Goal: Ask a question

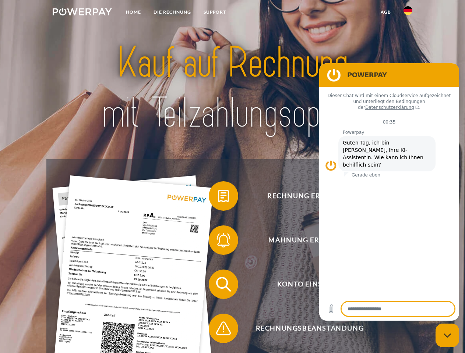
click at [82, 13] on img at bounding box center [82, 11] width 59 height 7
click at [408, 13] on img at bounding box center [407, 10] width 9 height 9
click at [385, 12] on link "agb" at bounding box center [385, 12] width 23 height 13
click at [218, 198] on span at bounding box center [212, 196] width 37 height 37
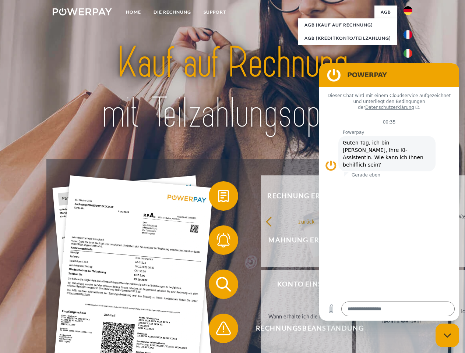
click at [218, 242] on span at bounding box center [212, 240] width 37 height 37
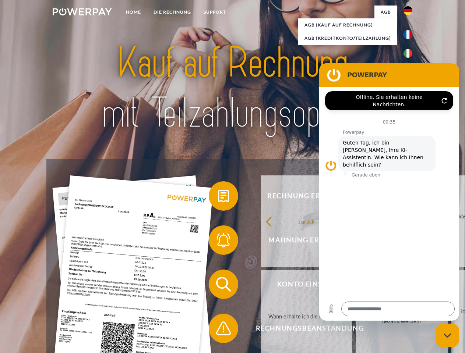
click at [356, 286] on link "Bis wann muss die Rechnung bezahlt werden?" at bounding box center [402, 316] width 92 height 92
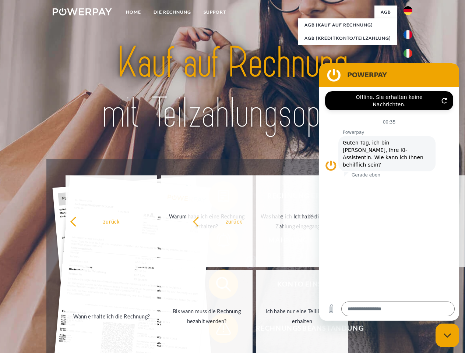
click at [218, 330] on span at bounding box center [212, 328] width 37 height 37
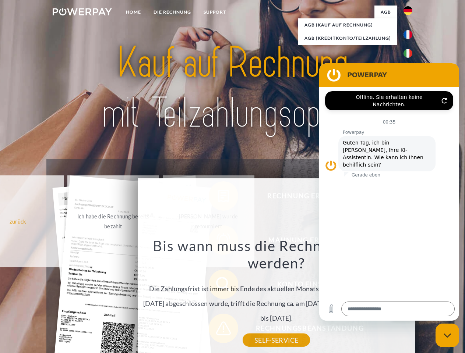
click at [447, 336] on icon "Messaging-Fenster schließen" at bounding box center [447, 335] width 8 height 5
type textarea "*"
